Goal: Entertainment & Leisure: Consume media (video, audio)

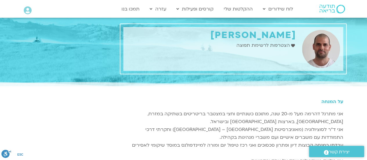
scroll to position [562, 0]
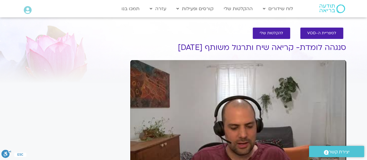
click at [229, 108] on div "Skip Ad play_arrow 0:00 / 58:30 volume_up Mute tune Resolution Auto 240p slow_m…" at bounding box center [238, 120] width 216 height 121
click at [229, 108] on div "Skip Ad pause 0:01 / 58:30 volume_up Mute tune Resolution Auto 240p slow_motion…" at bounding box center [238, 120] width 216 height 121
click at [229, 108] on div "Skip Ad play_arrow 0:01 / 58:30 volume_up Mute tune Resolution Auto 240p slow_m…" at bounding box center [238, 120] width 216 height 121
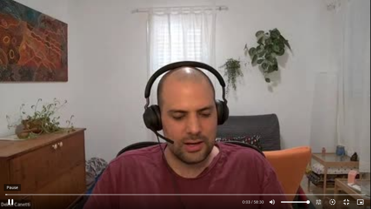
click at [11, 159] on button "pause" at bounding box center [11, 202] width 14 height 14
type input "3.97088"
click at [100, 141] on div "Skip Ad 17:16 play_arrow 0:03 / 58:30 volume_up Mute tune Resolution Auto 240p …" at bounding box center [185, 104] width 371 height 209
click at [100, 141] on div "Skip Ad 17:16 pause 0:03 / 58:30 volume_up Mute tune Resolution Auto 240p slow_…" at bounding box center [185, 104] width 371 height 209
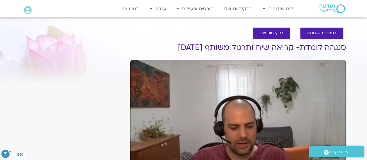
click at [190, 99] on div "Skip Ad 17:16 play_arrow 0:04 / 58:30 volume_up Mute tune Resolution Auto 240p …" at bounding box center [238, 120] width 216 height 121
click at [190, 99] on div "Skip Ad 17:16 pause 0:04 / 58:30 volume_up Mute tune Resolution Auto 240p slow_…" at bounding box center [238, 120] width 216 height 121
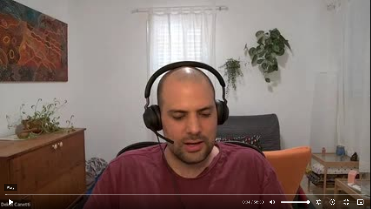
click at [10, 159] on button "play_arrow" at bounding box center [11, 202] width 14 height 14
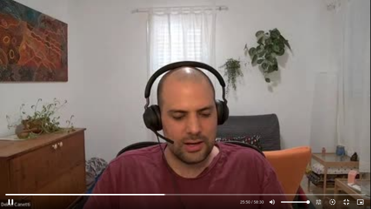
click at [10, 159] on div "Skip Ad 3:46 pause 25:50 / 58:30 volume_up Mute tune Resolution Auto 240p slow_…" at bounding box center [186, 199] width 364 height 19
click at [10, 159] on button "pause" at bounding box center [11, 202] width 14 height 14
type input "1574.095873"
